Goal: Task Accomplishment & Management: Use online tool/utility

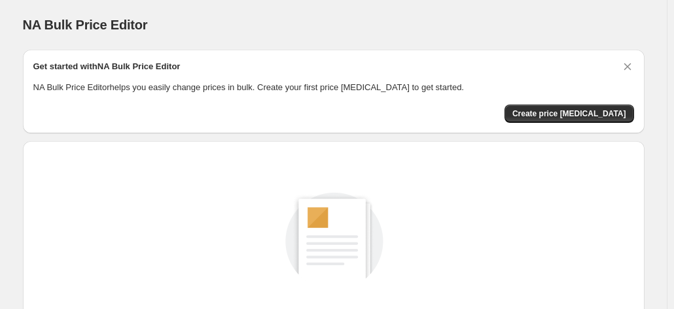
scroll to position [180, 0]
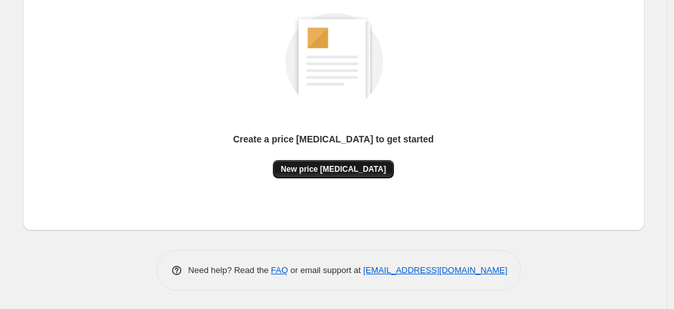
click at [327, 163] on button "New price [MEDICAL_DATA]" at bounding box center [333, 169] width 121 height 18
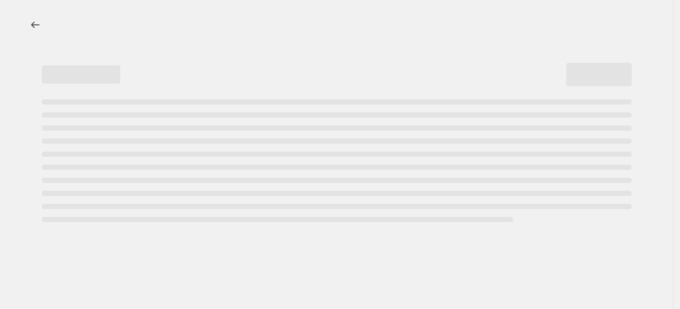
select select "percentage"
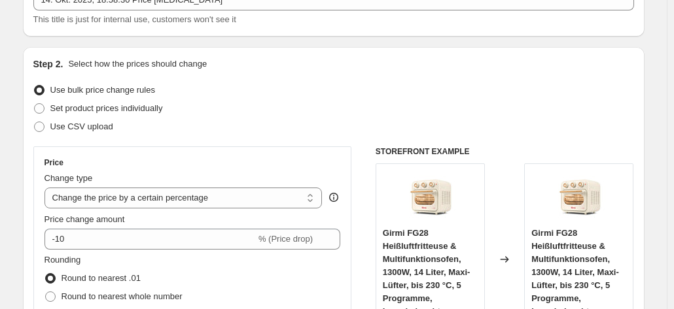
scroll to position [131, 0]
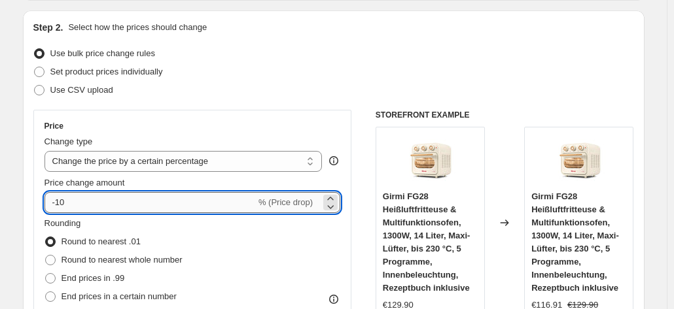
click at [120, 198] on input "-10" at bounding box center [149, 202] width 211 height 21
type input "-1"
type input "-30"
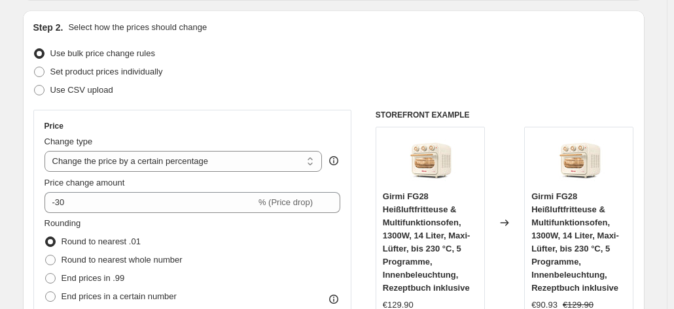
drag, startPoint x: 202, startPoint y: 241, endPoint x: 209, endPoint y: 243, distance: 7.5
click at [204, 241] on div "Rounding Round to nearest .01 Round to nearest whole number End prices in .99 E…" at bounding box center [192, 261] width 296 height 89
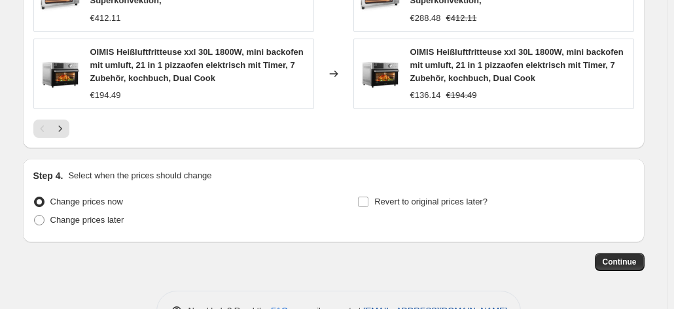
scroll to position [1081, 0]
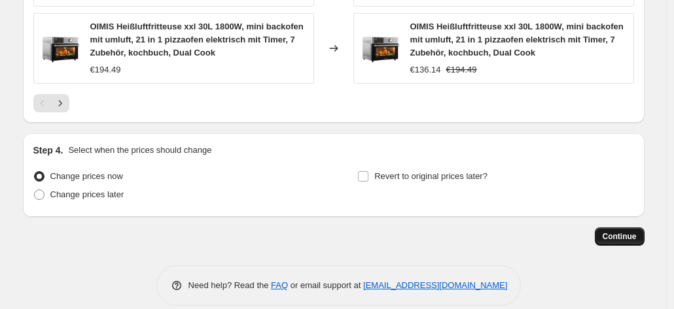
click at [620, 228] on button "Continue" at bounding box center [620, 237] width 50 height 18
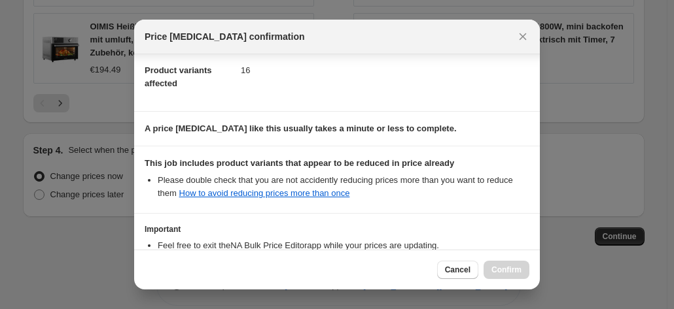
scroll to position [239, 0]
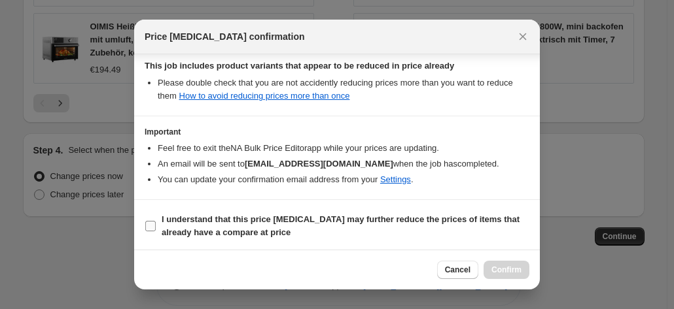
click at [152, 221] on input "I understand that this price [MEDICAL_DATA] may further reduce the prices of it…" at bounding box center [150, 226] width 10 height 10
checkbox input "true"
click at [504, 264] on button "Confirm" at bounding box center [506, 270] width 46 height 18
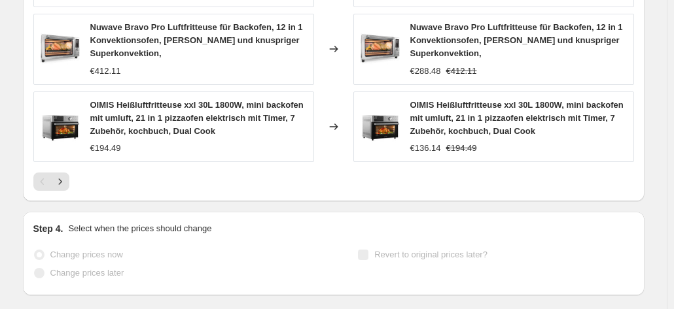
scroll to position [1115, 0]
select select "percentage"
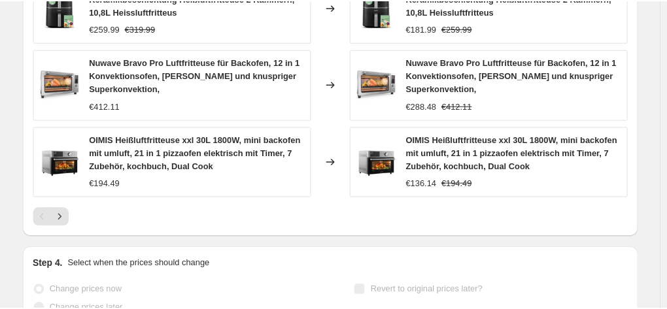
scroll to position [0, 0]
